Goal: Navigation & Orientation: Find specific page/section

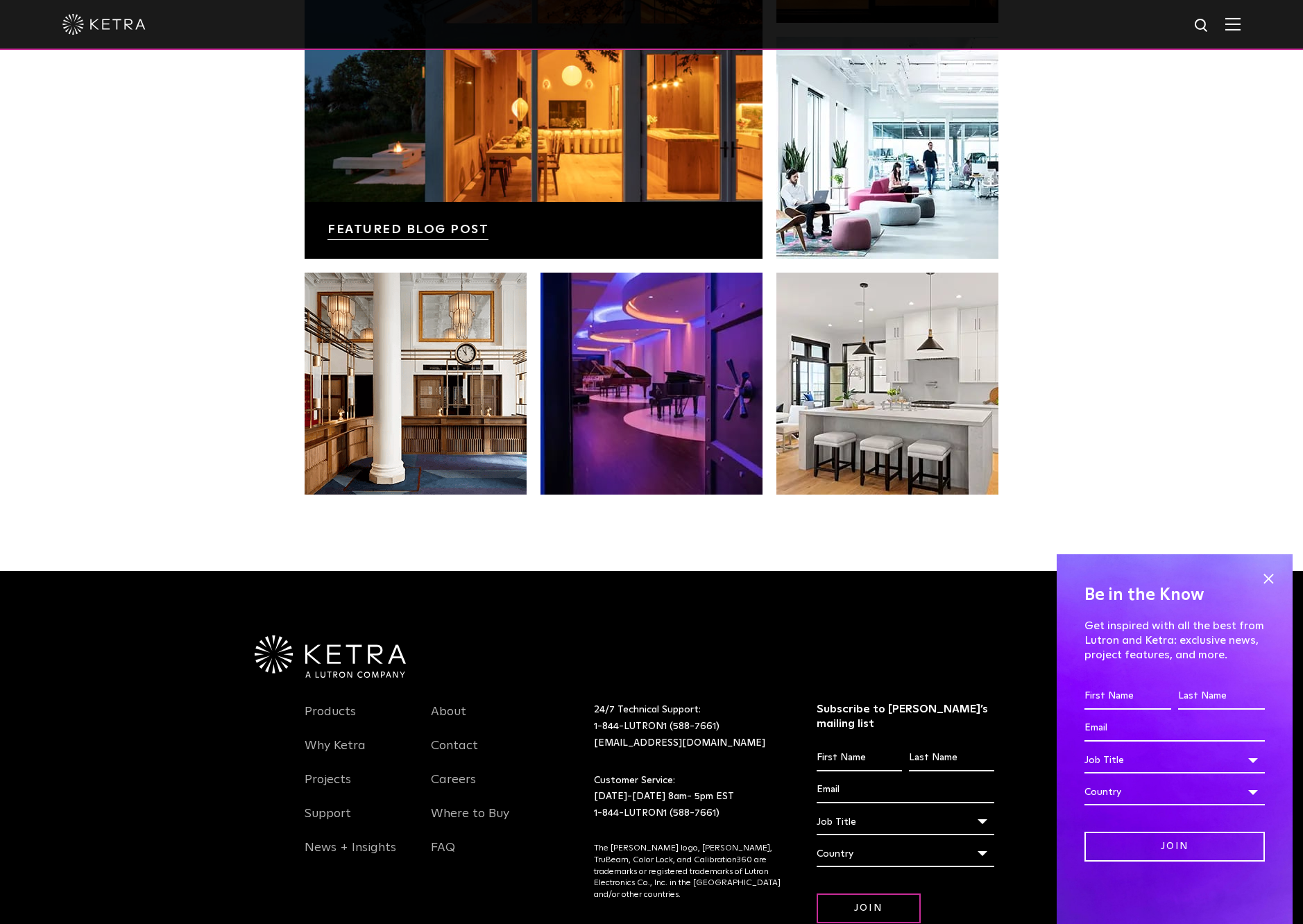
scroll to position [2913, 0]
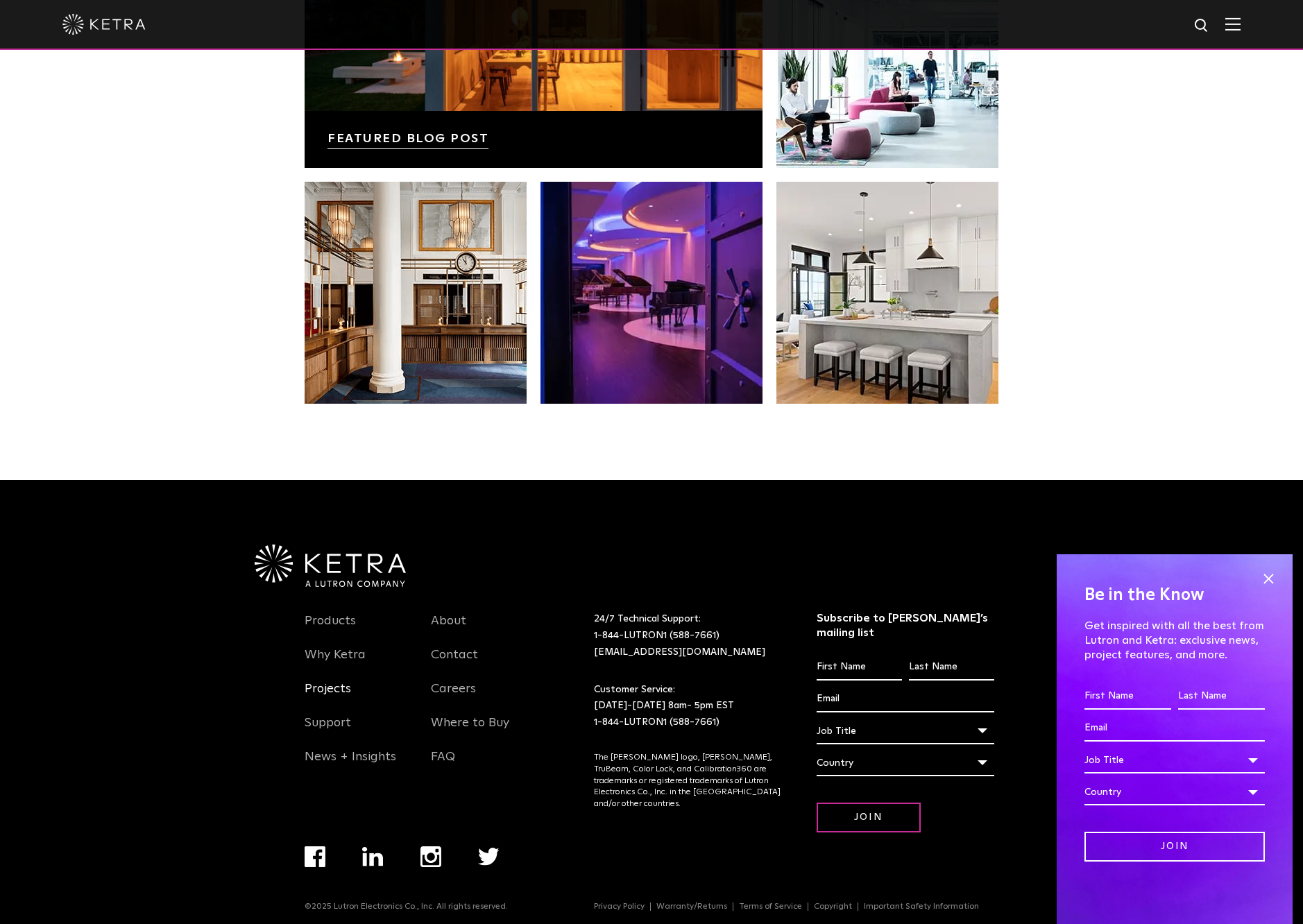
click at [330, 692] on link "Projects" at bounding box center [327, 696] width 46 height 32
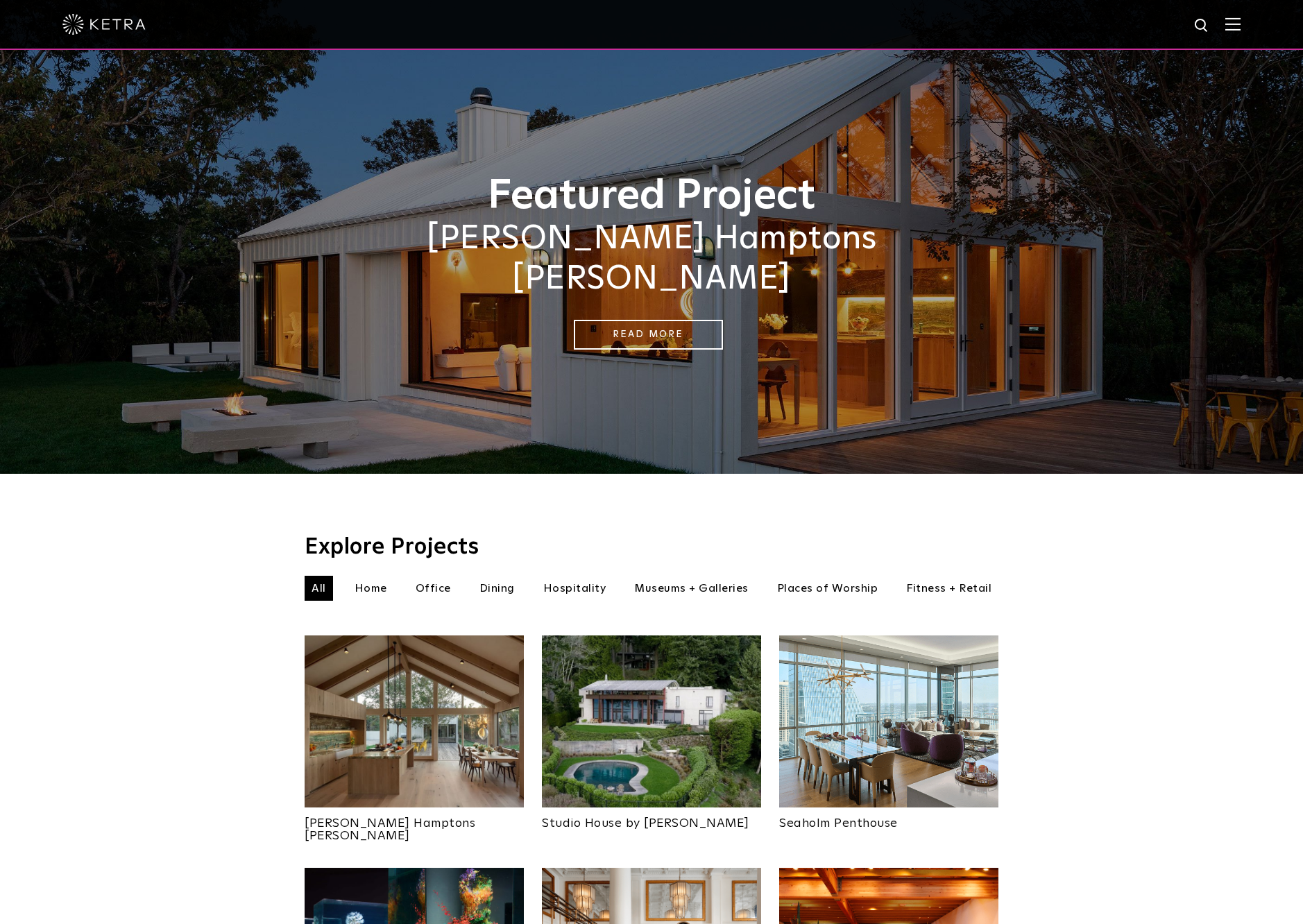
click at [91, 29] on img at bounding box center [103, 24] width 83 height 20
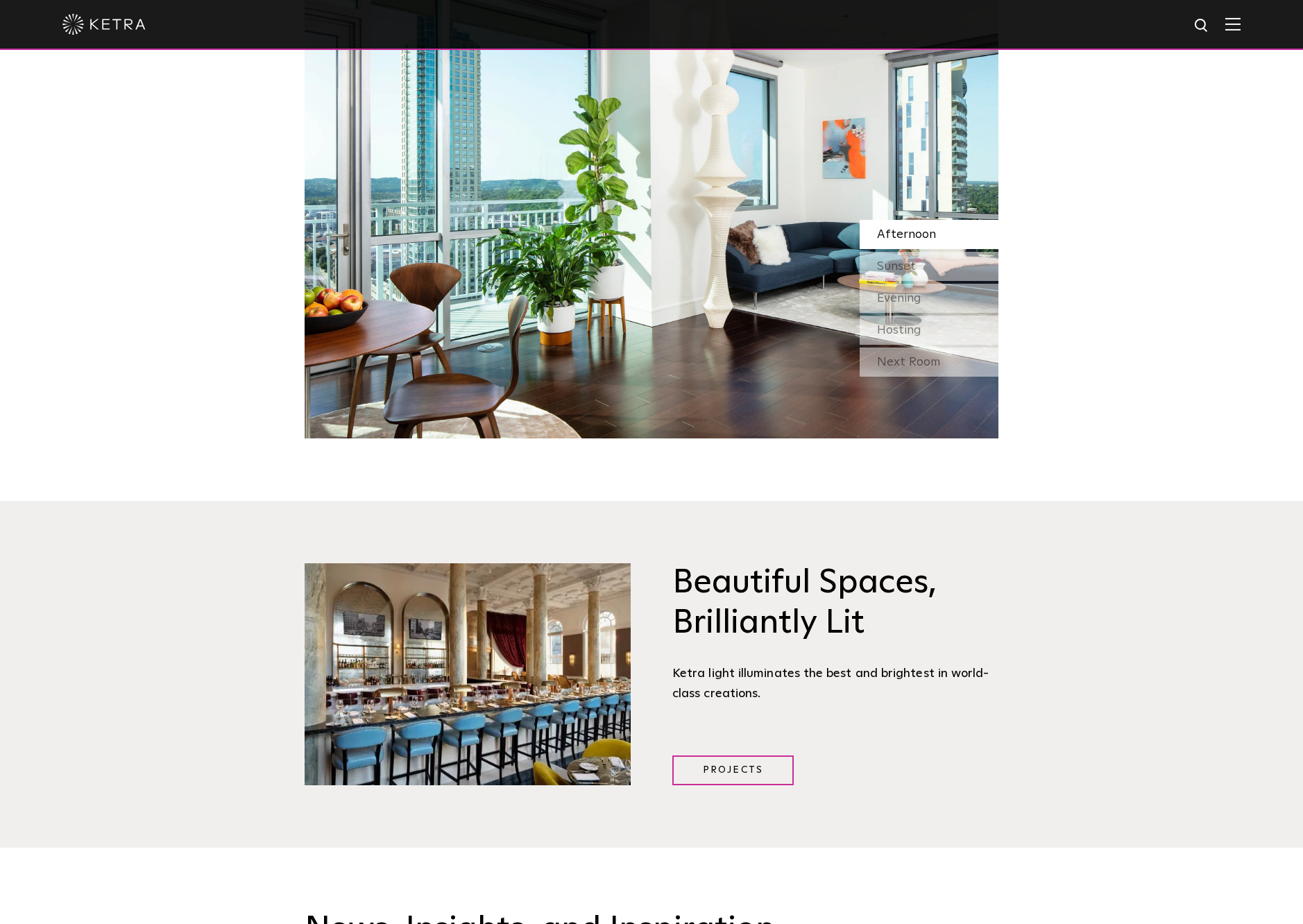
scroll to position [1568, 0]
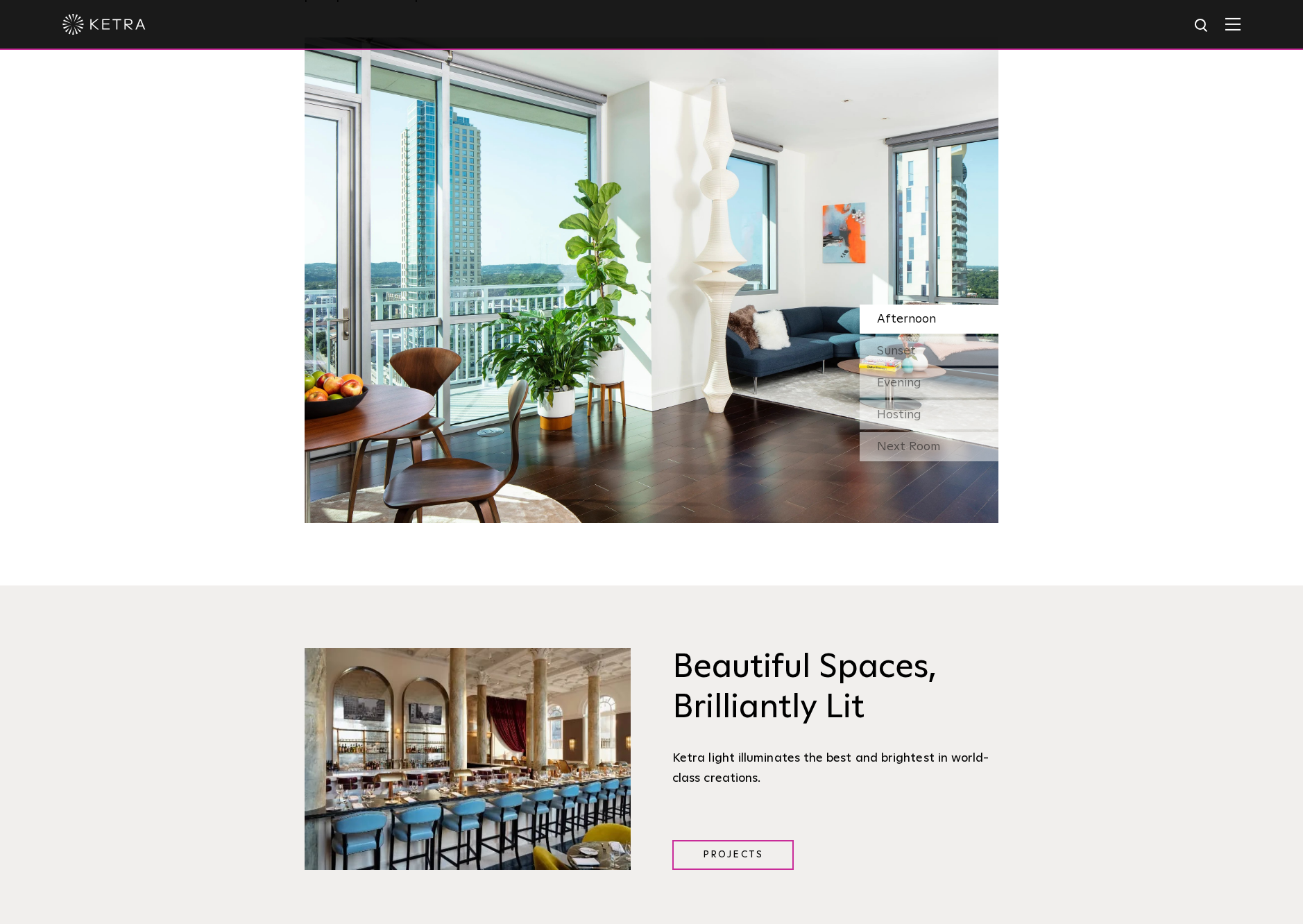
click at [718, 358] on img at bounding box center [651, 280] width 694 height 485
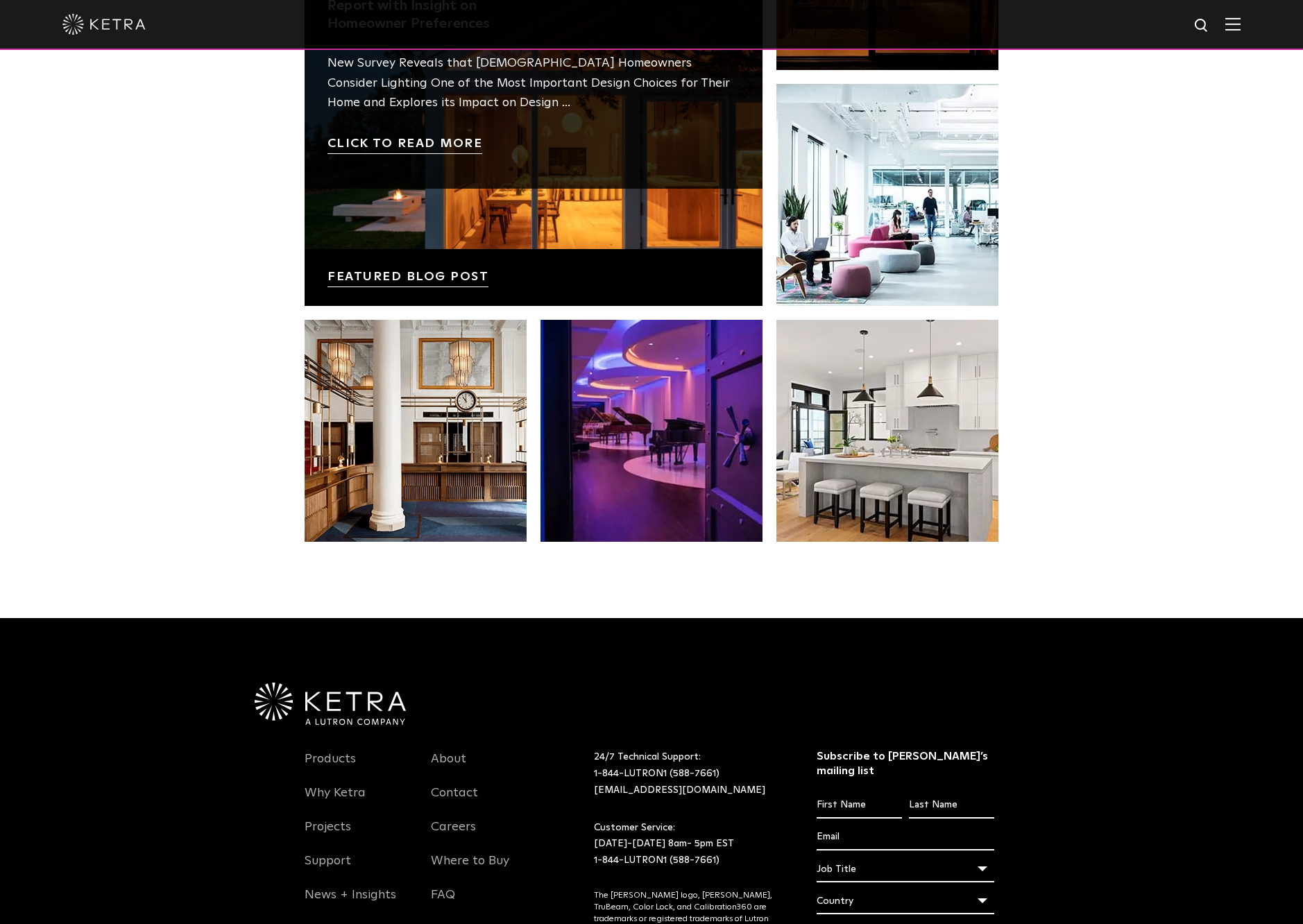
scroll to position [2512, 0]
